Goal: Transaction & Acquisition: Purchase product/service

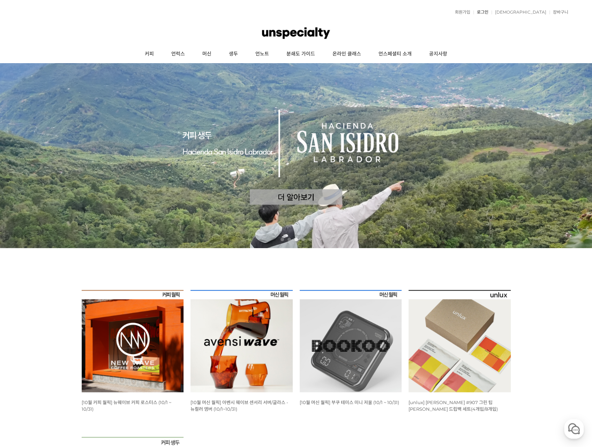
click at [489, 10] on link "로그인" at bounding box center [481, 12] width 15 height 4
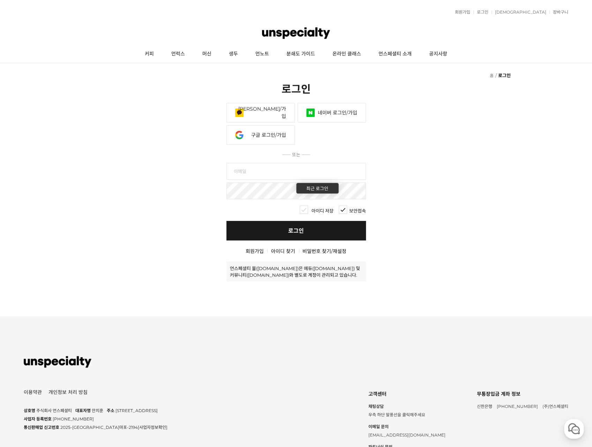
click at [328, 111] on link "네이버 로그인/가입" at bounding box center [332, 113] width 68 height 20
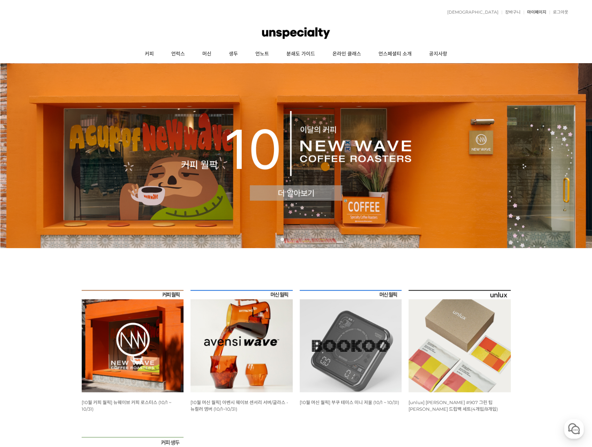
click at [535, 12] on link "마이페이지" at bounding box center [535, 12] width 23 height 4
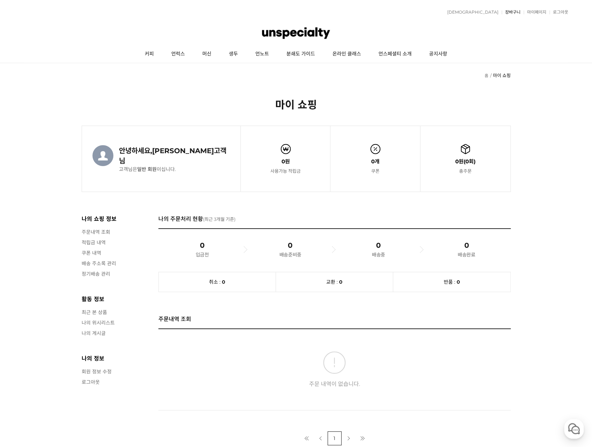
click at [515, 12] on link "장바구니" at bounding box center [511, 12] width 19 height 4
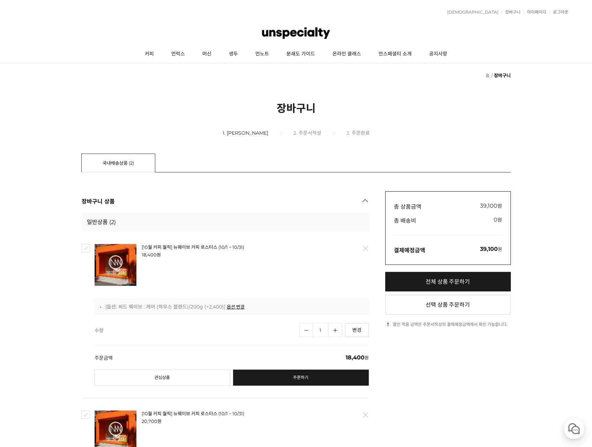
click at [88, 245] on input "checkbox" at bounding box center [86, 248] width 8 height 8
checkbox input "true"
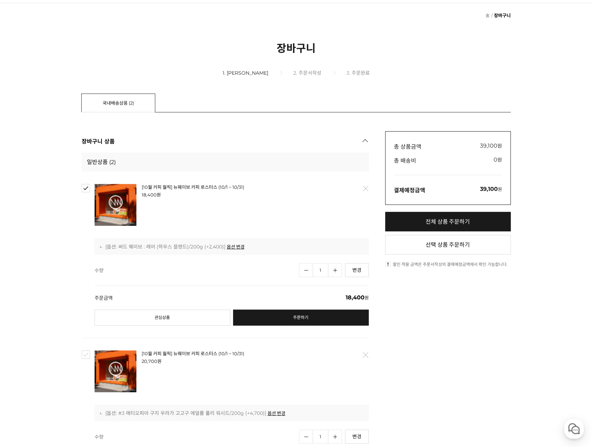
scroll to position [140, 0]
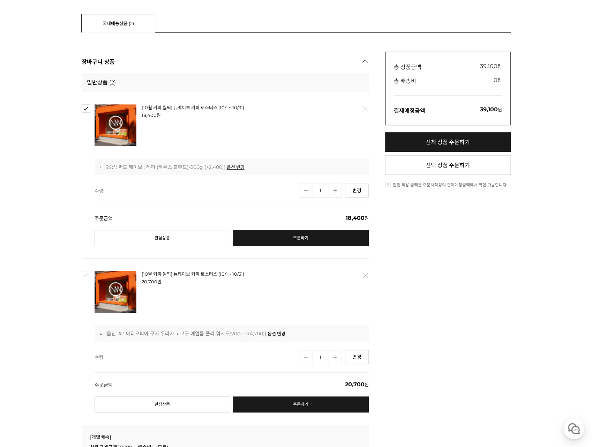
click at [89, 272] on input "checkbox" at bounding box center [86, 275] width 8 height 8
checkbox input "true"
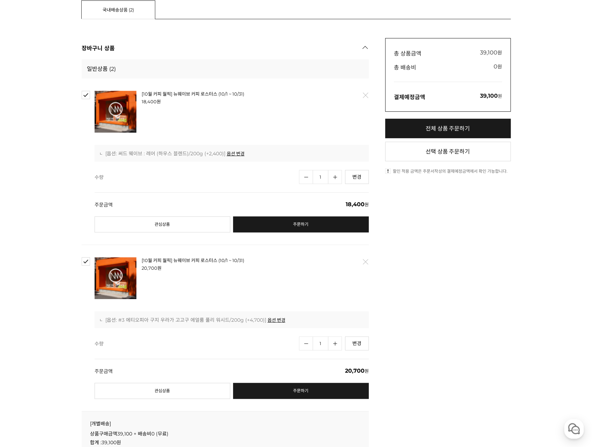
scroll to position [70, 0]
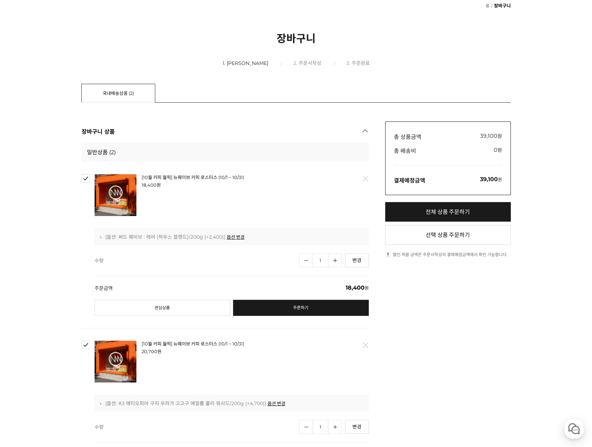
click at [170, 176] on link "[10월 커피 월픽] 뉴웨이브 커피 로스터스 (10/1 ~ 10/31)" at bounding box center [193, 178] width 103 height 6
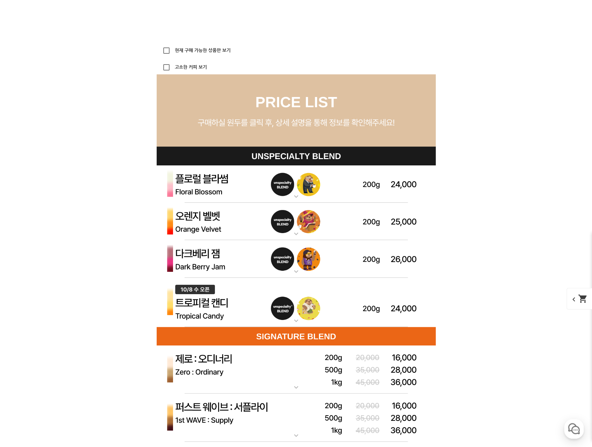
scroll to position [1955, 0]
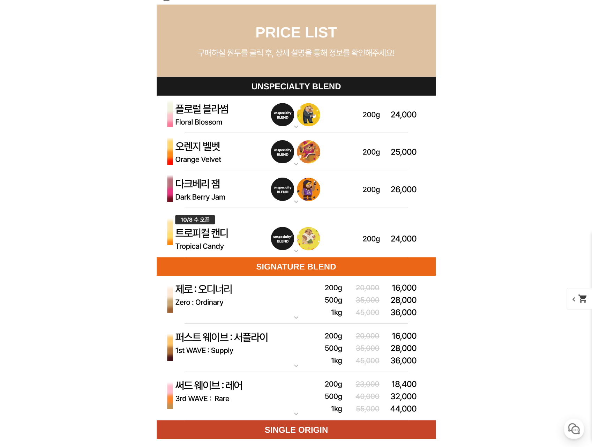
click at [228, 238] on img at bounding box center [296, 233] width 279 height 50
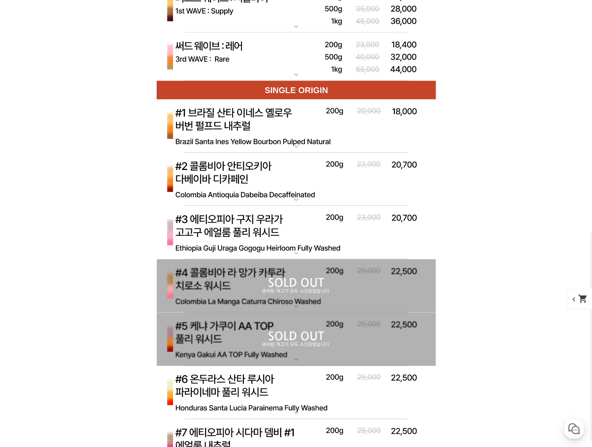
scroll to position [2653, 0]
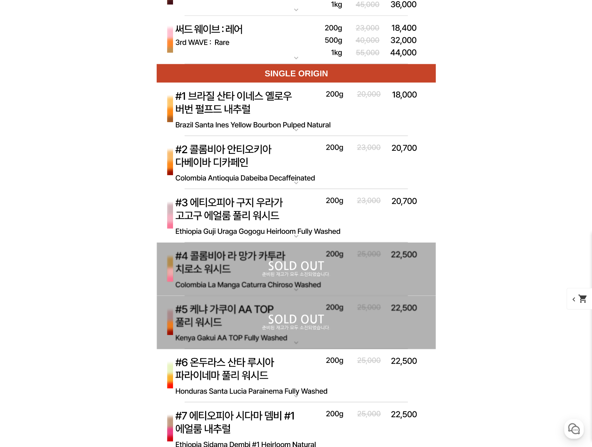
click at [234, 158] on img at bounding box center [296, 163] width 279 height 54
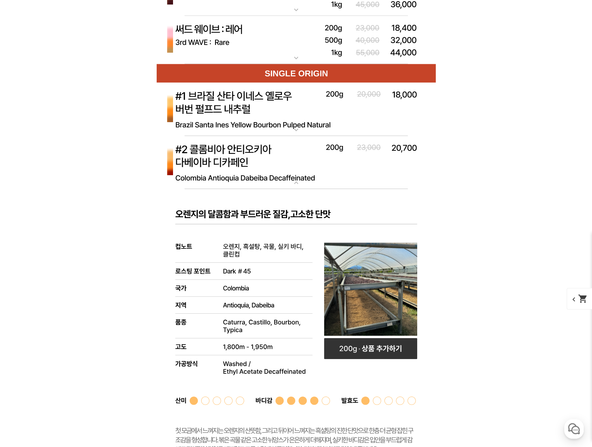
click at [234, 158] on img at bounding box center [296, 163] width 279 height 54
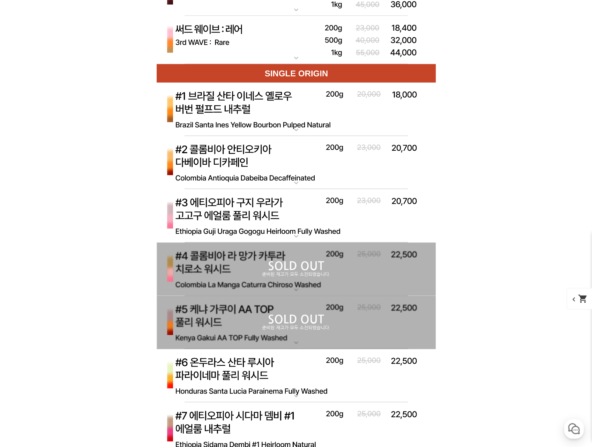
click at [242, 109] on img at bounding box center [296, 109] width 279 height 54
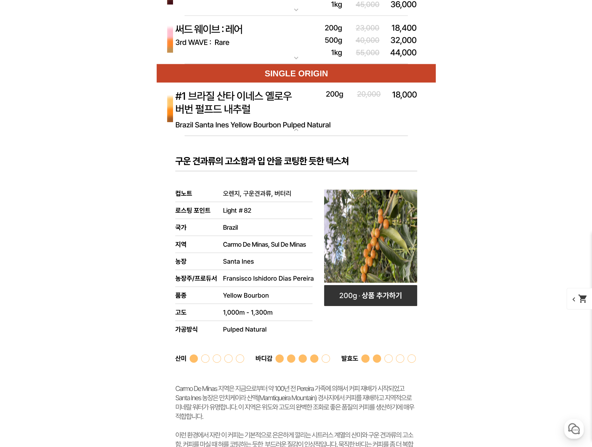
click at [242, 109] on img at bounding box center [296, 109] width 279 height 54
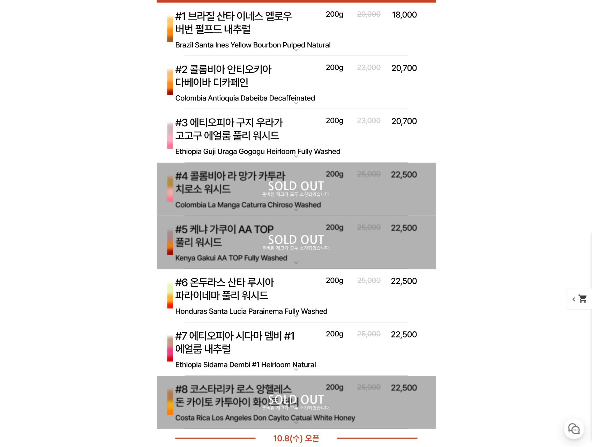
scroll to position [2758, 0]
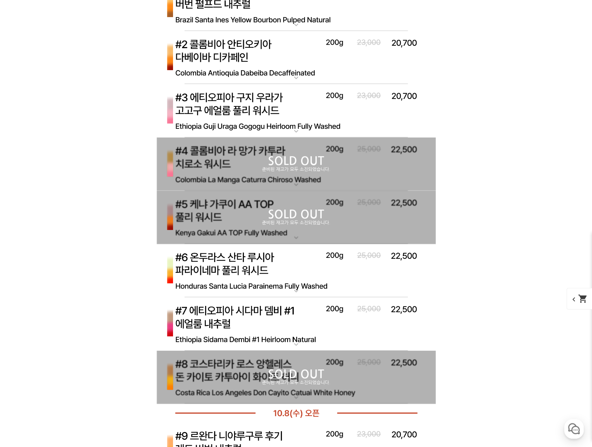
click at [283, 310] on img at bounding box center [296, 324] width 279 height 54
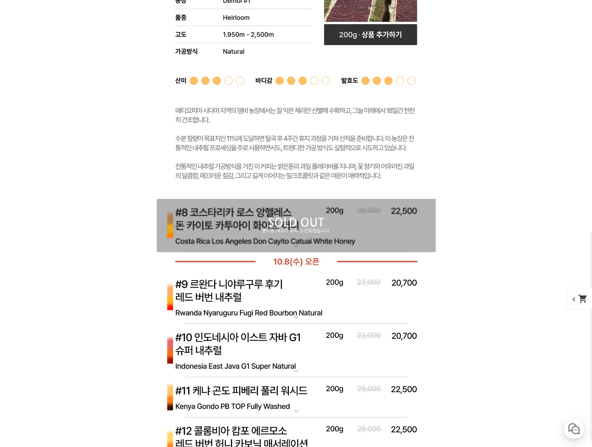
scroll to position [3352, 0]
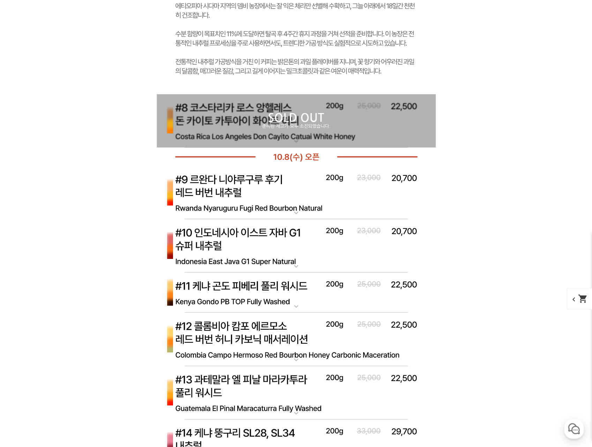
click at [280, 244] on img at bounding box center [296, 246] width 279 height 54
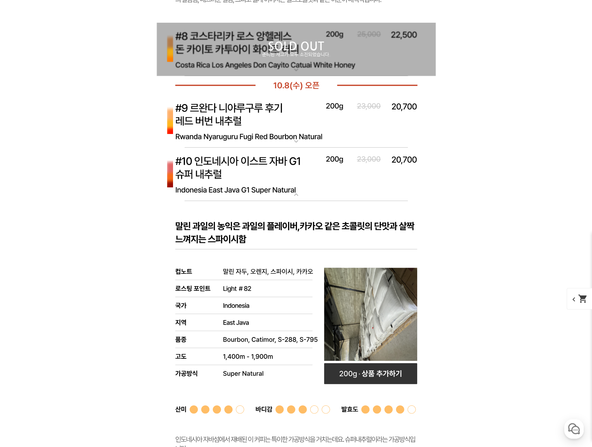
scroll to position [3491, 0]
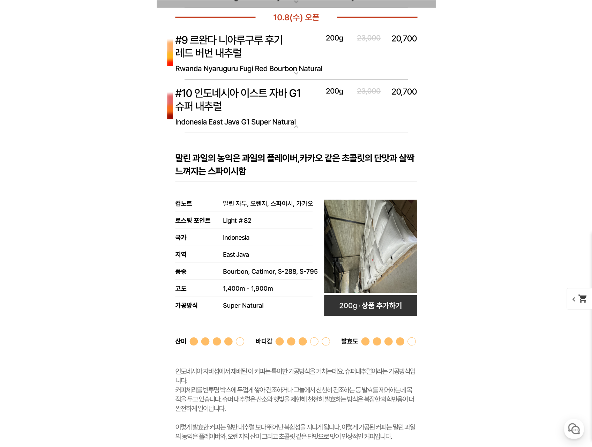
click at [260, 100] on img at bounding box center [296, 107] width 279 height 54
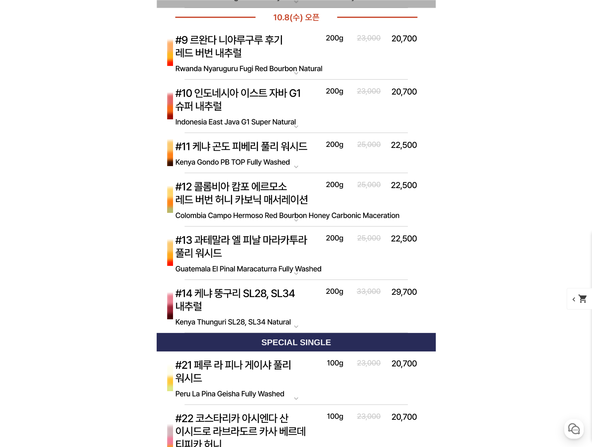
click at [254, 58] on img at bounding box center [296, 54] width 279 height 54
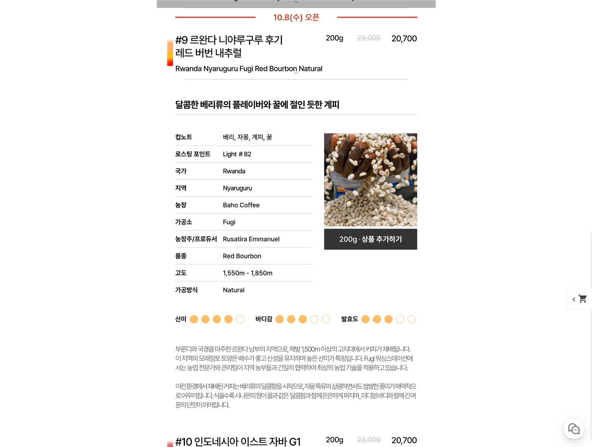
click at [254, 58] on img at bounding box center [296, 54] width 279 height 54
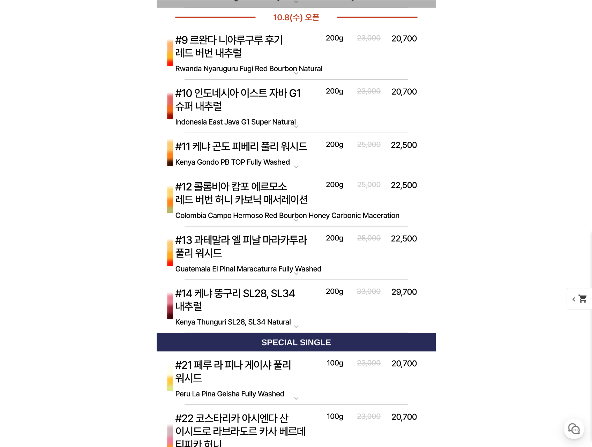
click at [244, 247] on img at bounding box center [296, 254] width 279 height 54
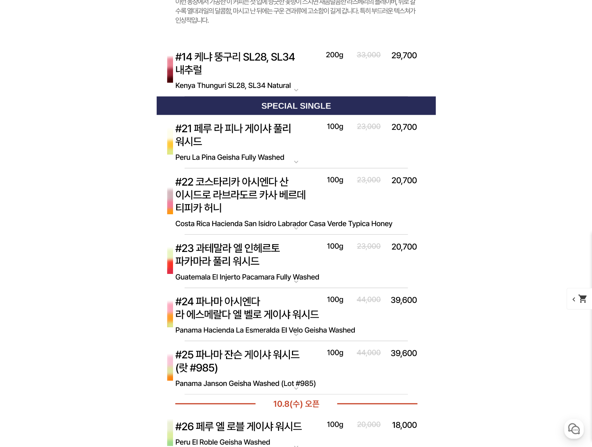
scroll to position [4085, 0]
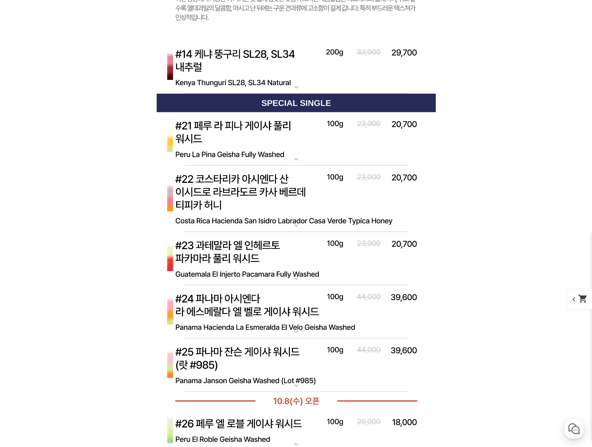
click at [279, 185] on img at bounding box center [296, 198] width 279 height 67
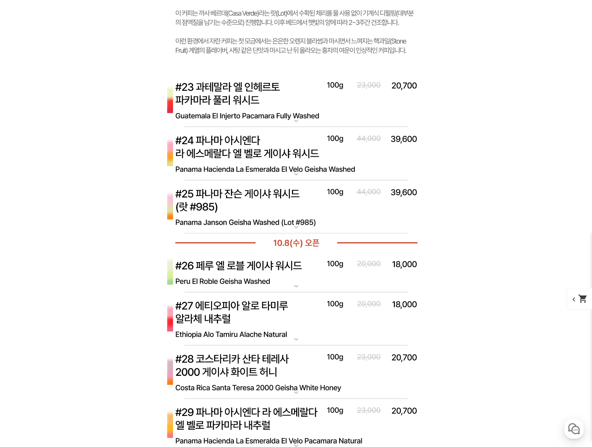
scroll to position [4713, 0]
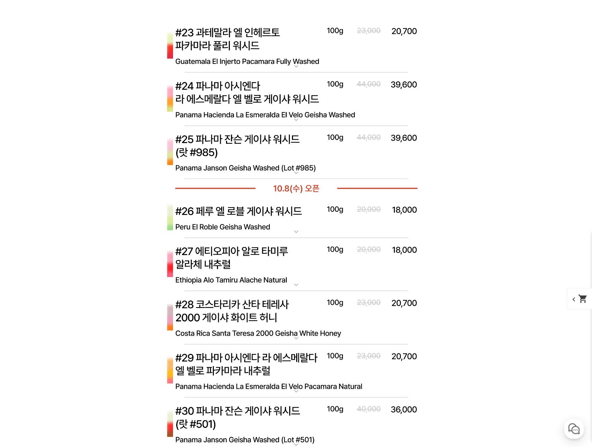
click at [262, 260] on img at bounding box center [296, 265] width 279 height 54
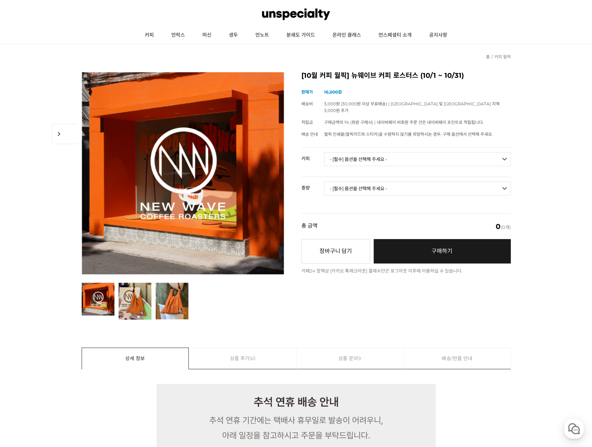
scroll to position [0, 0]
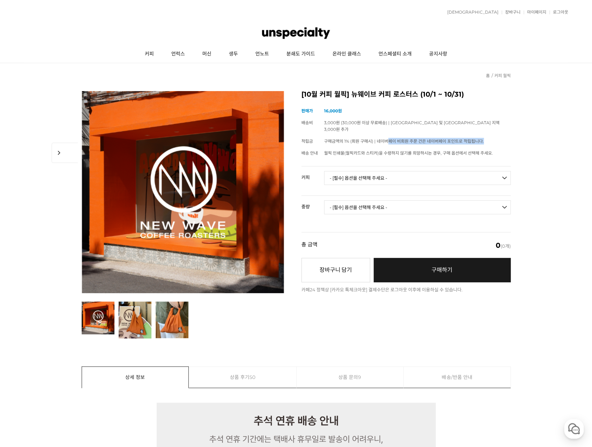
drag, startPoint x: 391, startPoint y: 134, endPoint x: 498, endPoint y: 139, distance: 107.0
click at [498, 139] on td "구매금액의 1% (회원 구매시) | 네이버페이 비회원 주문 건은 네이버페이 포인트로 적립됩니다." at bounding box center [417, 141] width 187 height 12
click at [560, 13] on link "로그아웃" at bounding box center [559, 12] width 19 height 4
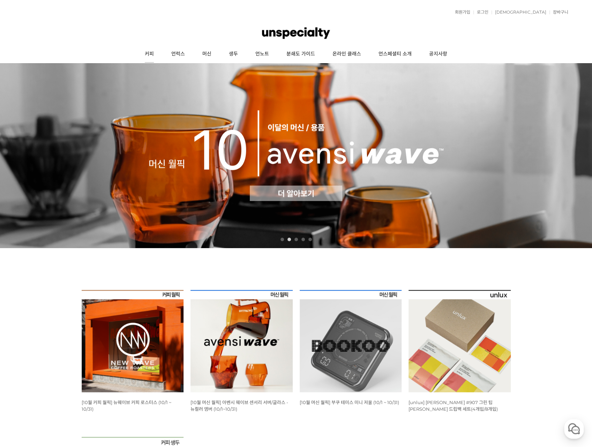
click at [147, 52] on link "커피" at bounding box center [149, 53] width 27 height 17
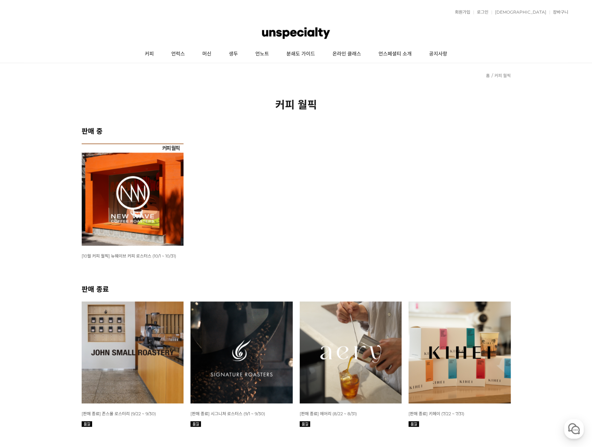
click at [115, 227] on img at bounding box center [133, 194] width 102 height 102
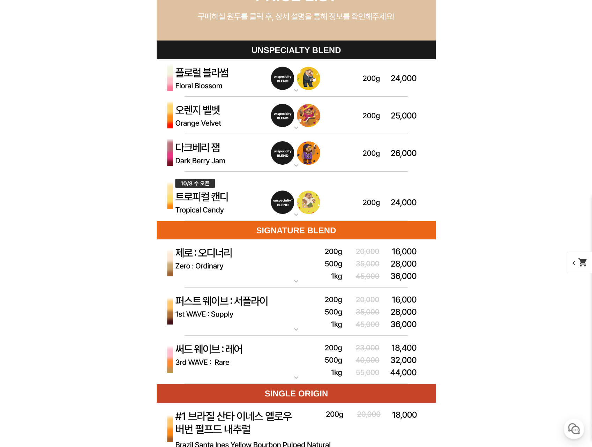
scroll to position [2165, 0]
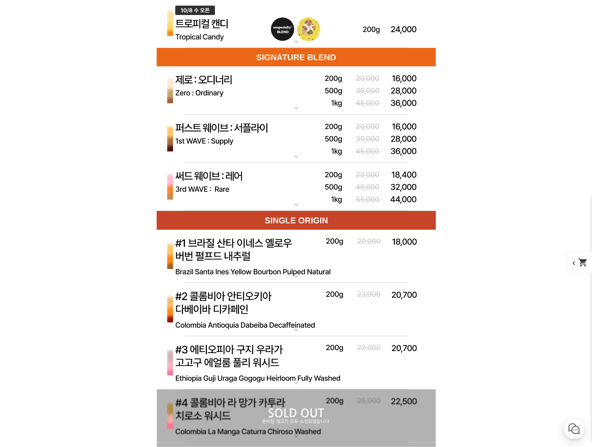
click at [263, 187] on img at bounding box center [296, 187] width 279 height 49
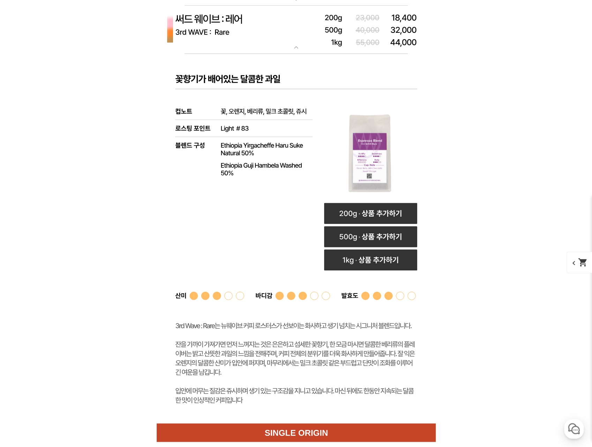
scroll to position [2374, 0]
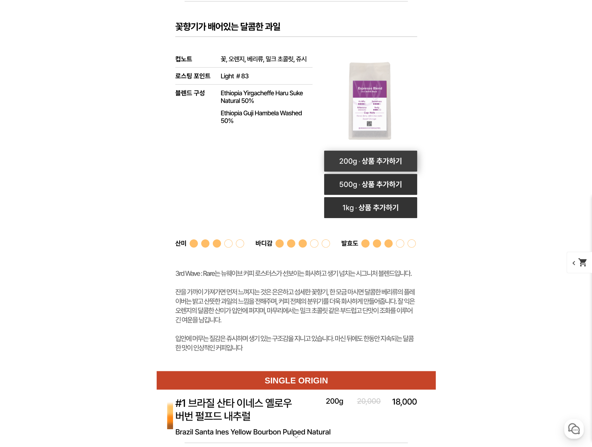
click at [360, 160] on rect at bounding box center [370, 161] width 93 height 21
select select "써드 웨이브 : 레어 ([PERSON_NAME])"
select select "200g"
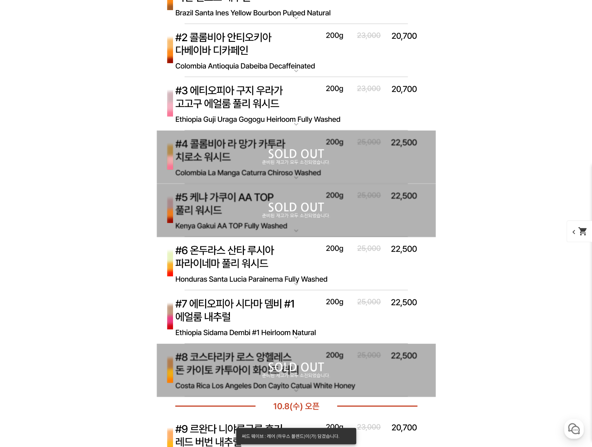
scroll to position [2793, 0]
click at [258, 96] on img at bounding box center [296, 104] width 279 height 54
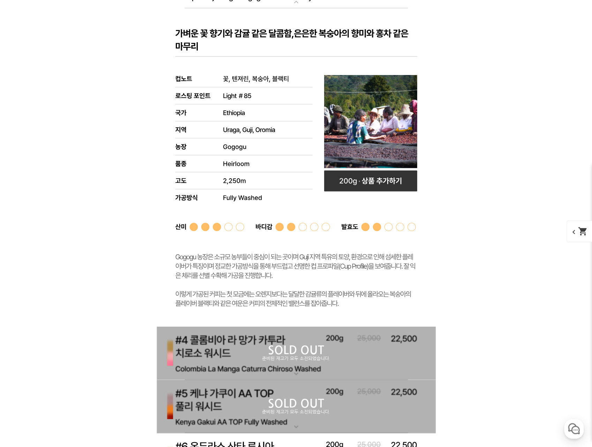
scroll to position [2967, 0]
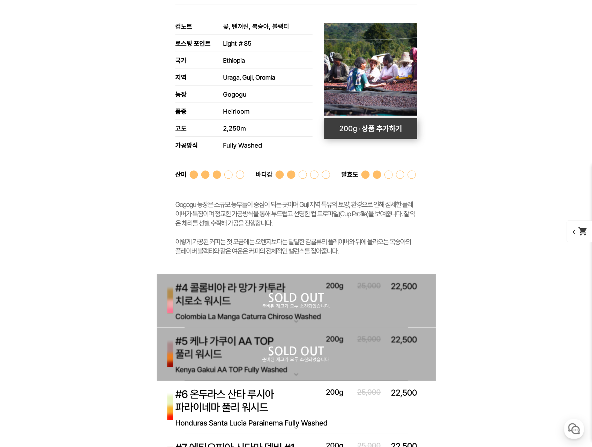
click at [364, 130] on rect at bounding box center [370, 128] width 93 height 21
select select "#3 에티오피아 구지 우라가 고고구 에얼룸 풀리 워시드"
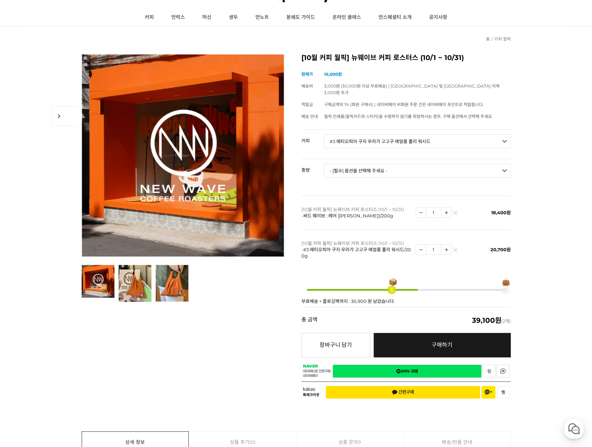
scroll to position [70, 0]
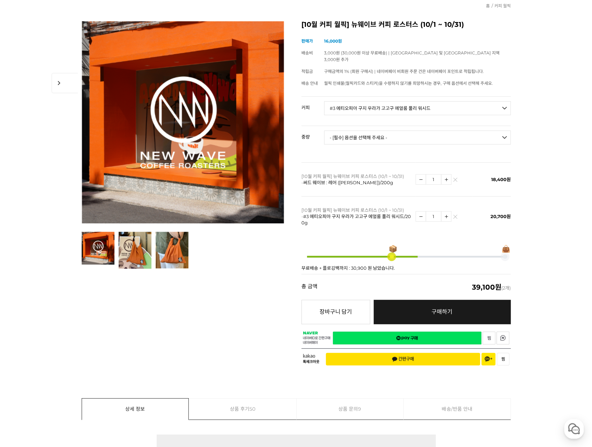
click at [426, 332] on link "네이버페이 구매하기" at bounding box center [407, 338] width 149 height 13
click at [392, 245] on span "📦" at bounding box center [393, 248] width 9 height 7
click at [507, 245] on span "👜" at bounding box center [506, 248] width 9 height 7
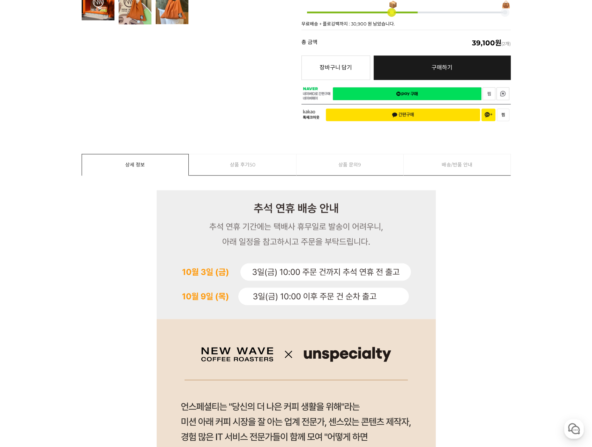
click at [489, 87] on link "찜하기" at bounding box center [489, 93] width 13 height 13
click at [357, 154] on link "상품 문의 9" at bounding box center [350, 164] width 107 height 21
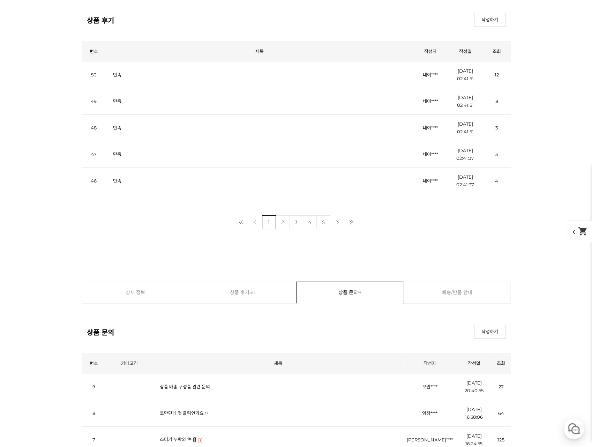
click at [257, 427] on td "스티커 누락의 件 [1]" at bounding box center [278, 440] width 251 height 27
click at [212, 400] on td "코만단테 몇 클릭인가요??" at bounding box center [278, 413] width 251 height 27
click at [186, 411] on link "코만단테 몇 클릭인가요??" at bounding box center [184, 414] width 49 height 6
click at [185, 384] on link "상품 배송 구성품 관련 문의" at bounding box center [185, 387] width 50 height 6
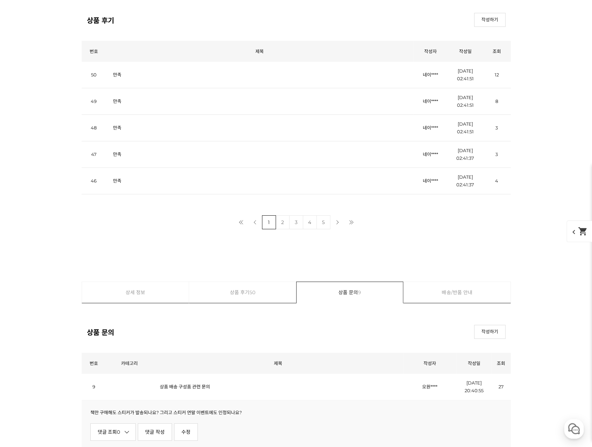
click at [185, 384] on link "상품 배송 구성품 관련 문의" at bounding box center [185, 387] width 50 height 6
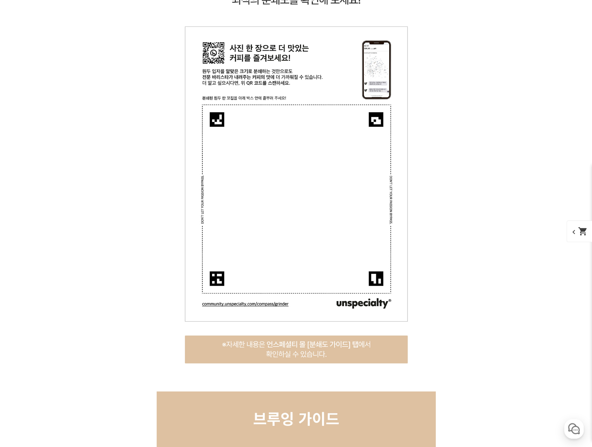
scroll to position [8334, 0]
